Goal: Task Accomplishment & Management: Complete application form

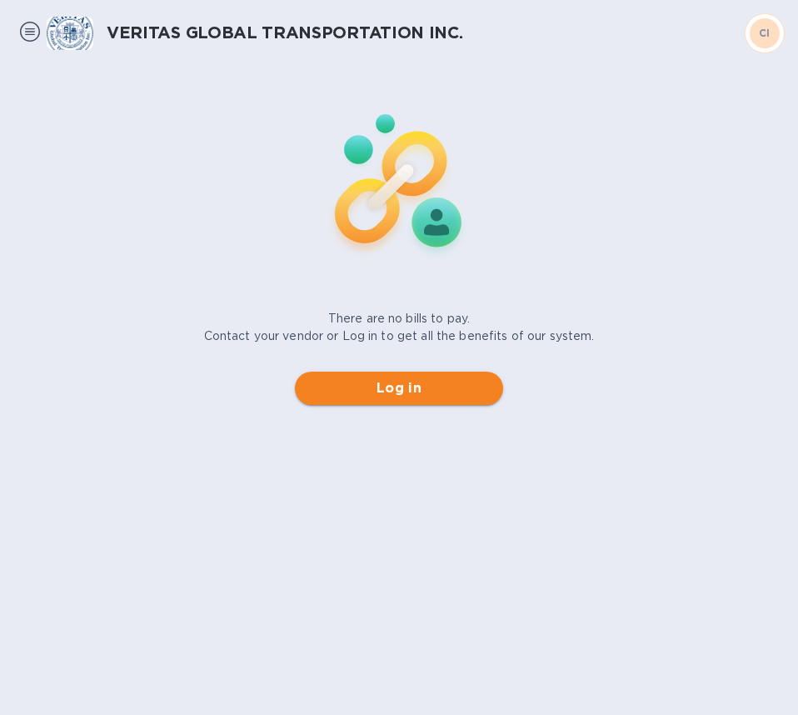
click at [412, 392] on span "Log in" at bounding box center [399, 388] width 182 height 20
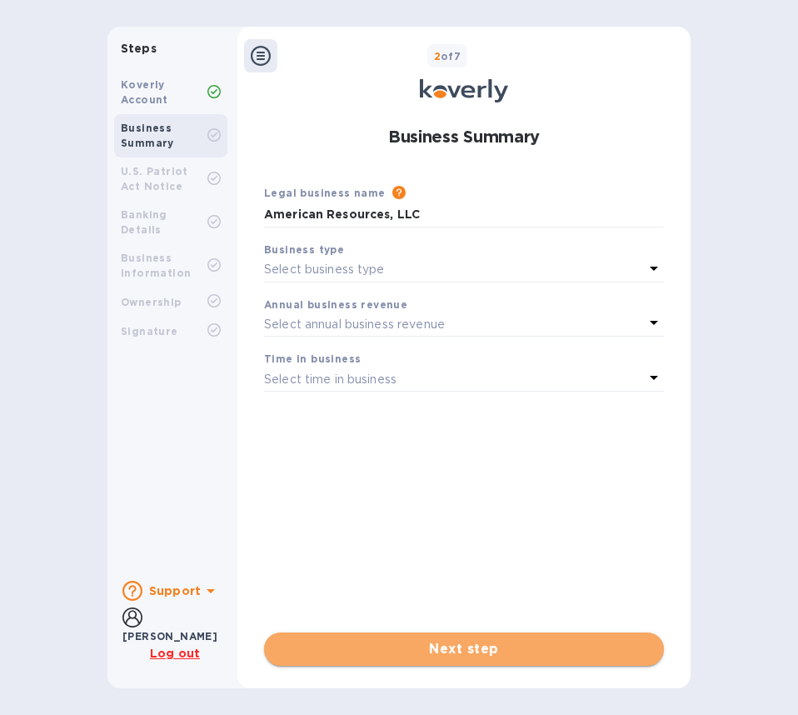
click at [399, 649] on span "Next step" at bounding box center [463, 649] width 373 height 20
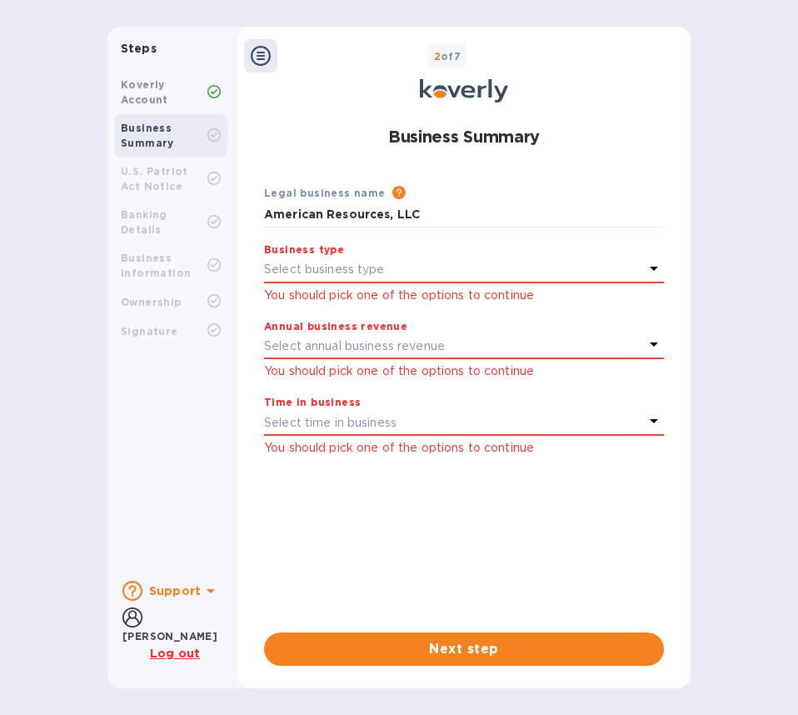
click at [149, 182] on b "U.S. Patriot Act Notice" at bounding box center [154, 178] width 67 height 27
click at [141, 81] on b "Koverly Account" at bounding box center [144, 91] width 47 height 27
